Goal: Obtain resource: Download file/media

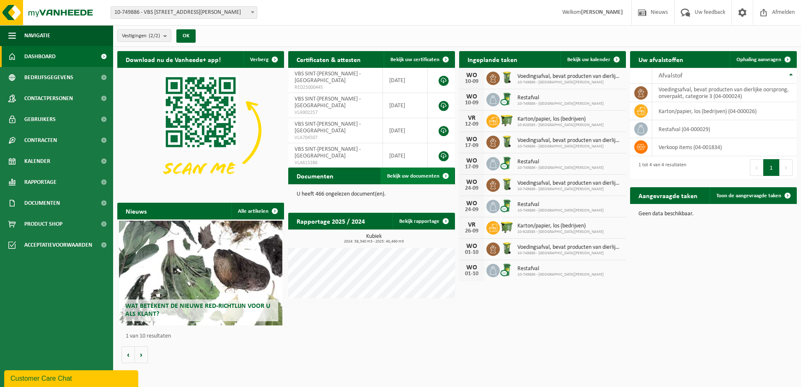
click at [404, 178] on span "Bekijk uw documenten" at bounding box center [413, 176] width 52 height 5
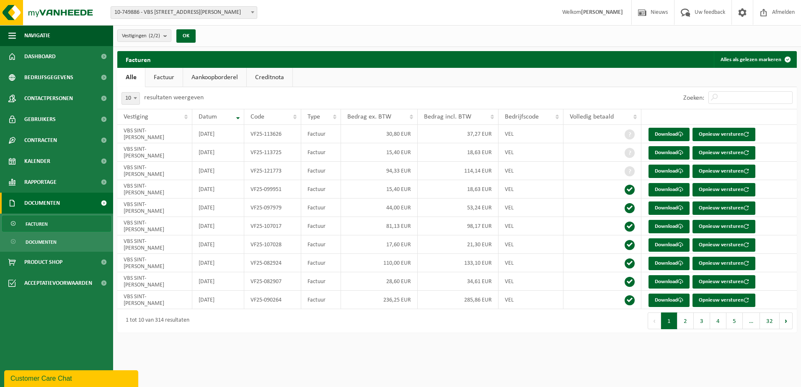
drag, startPoint x: 753, startPoint y: 88, endPoint x: 753, endPoint y: 99, distance: 10.5
click at [753, 93] on div "Zoeken:" at bounding box center [738, 98] width 118 height 22
click at [754, 100] on input "Zoeken:" at bounding box center [751, 97] width 84 height 13
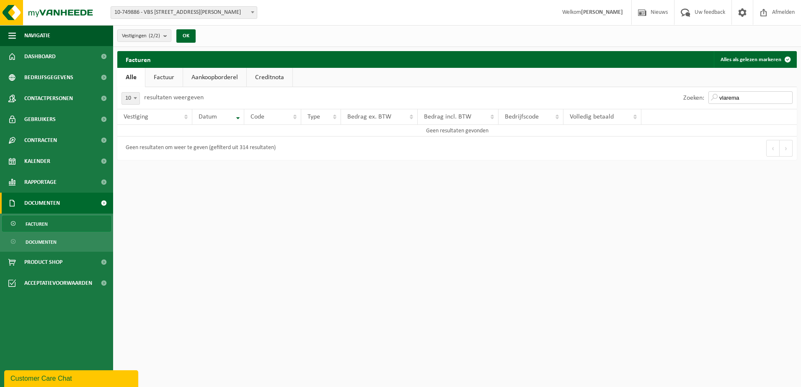
click at [755, 98] on input "vlarema" at bounding box center [751, 97] width 84 height 13
drag, startPoint x: 755, startPoint y: 98, endPoint x: 673, endPoint y: 88, distance: 82.8
click at [673, 87] on div "Zoeken: vlarema" at bounding box center [627, 98] width 340 height 22
type input "attest"
drag, startPoint x: 751, startPoint y: 98, endPoint x: 768, endPoint y: 96, distance: 16.6
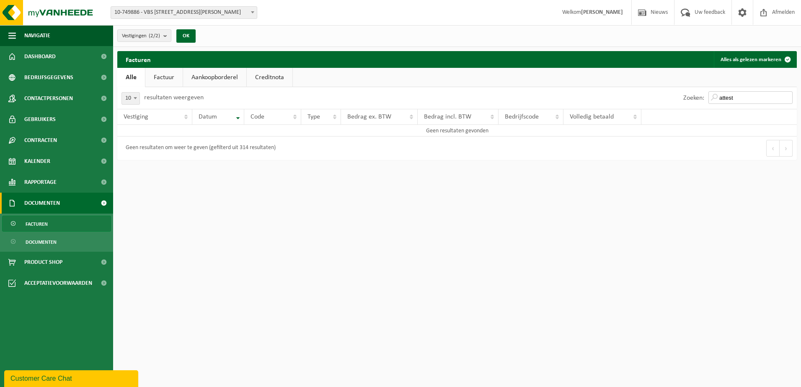
click at [703, 92] on div "Zoeken: attest" at bounding box center [738, 98] width 118 height 22
click at [785, 99] on input "attest" at bounding box center [751, 97] width 84 height 13
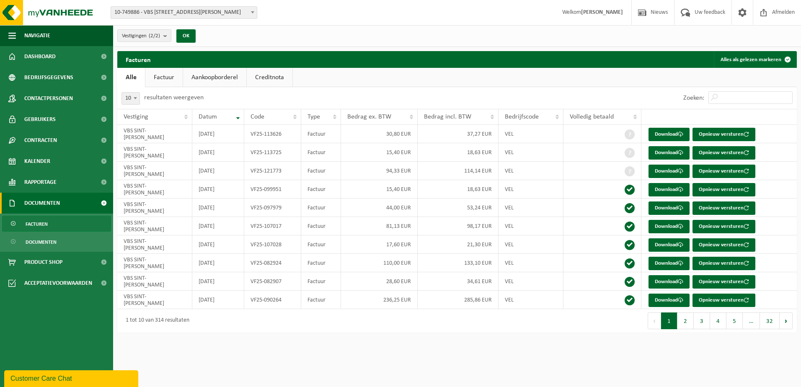
click at [43, 204] on span "Documenten" at bounding box center [42, 203] width 36 height 21
click at [43, 203] on span "Documenten" at bounding box center [42, 203] width 36 height 21
click at [57, 237] on link "Documenten" at bounding box center [56, 242] width 109 height 16
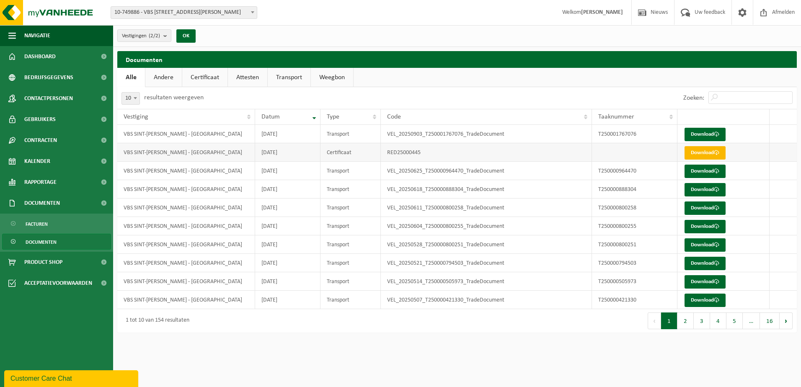
click at [709, 153] on link "Download" at bounding box center [705, 152] width 41 height 13
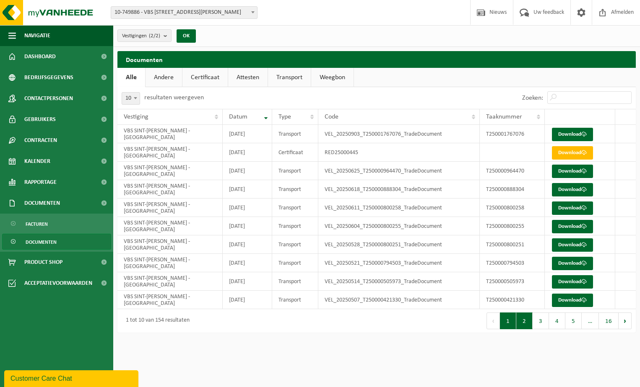
click at [531, 329] on button "2" at bounding box center [524, 321] width 16 height 17
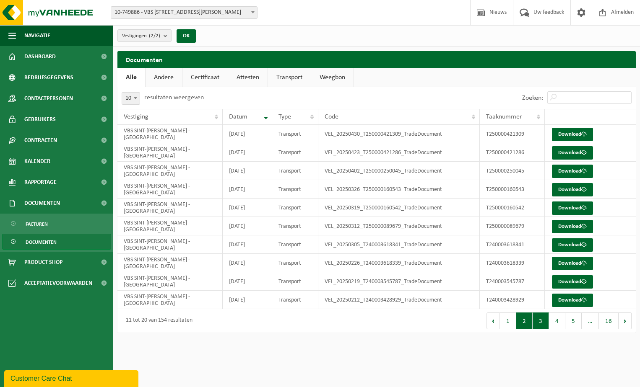
click at [540, 321] on button "3" at bounding box center [540, 321] width 16 height 17
click at [554, 322] on button "4" at bounding box center [557, 321] width 16 height 17
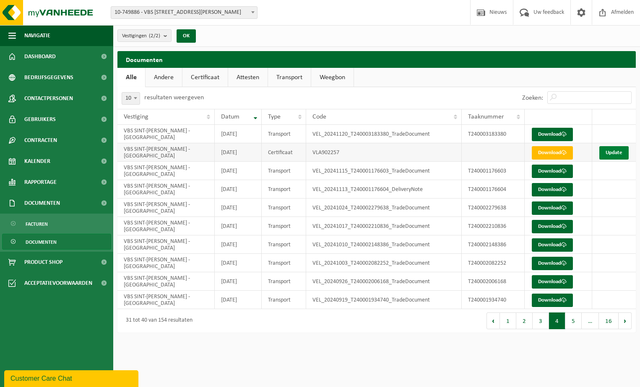
click at [619, 149] on link "Update" at bounding box center [613, 152] width 29 height 13
